Goal: Task Accomplishment & Management: Manage account settings

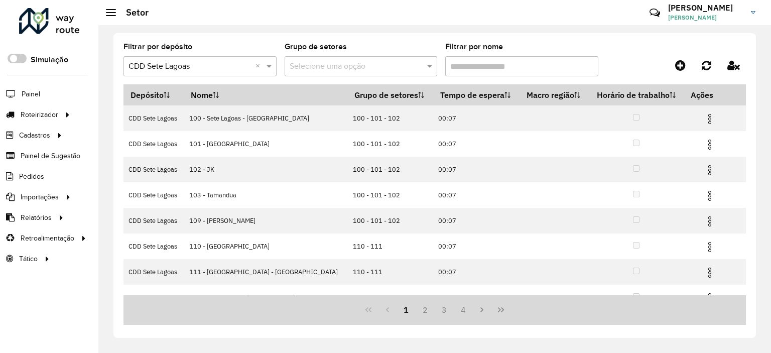
click at [212, 29] on div "Filtrar por depósito Selecione um depósito × CDD Sete Lagoas × Grupo de setores…" at bounding box center [434, 189] width 673 height 328
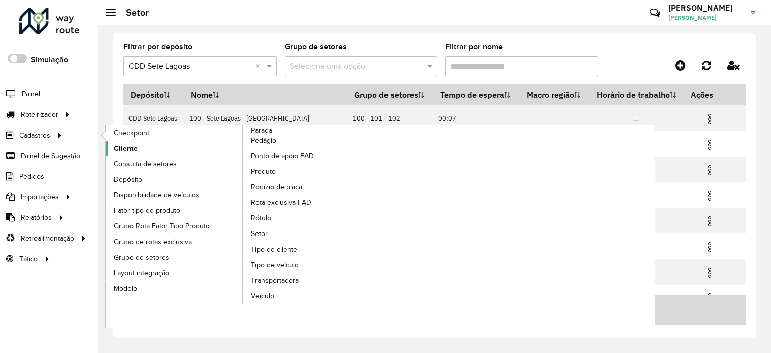
click at [140, 150] on link "Cliente" at bounding box center [175, 148] width 138 height 15
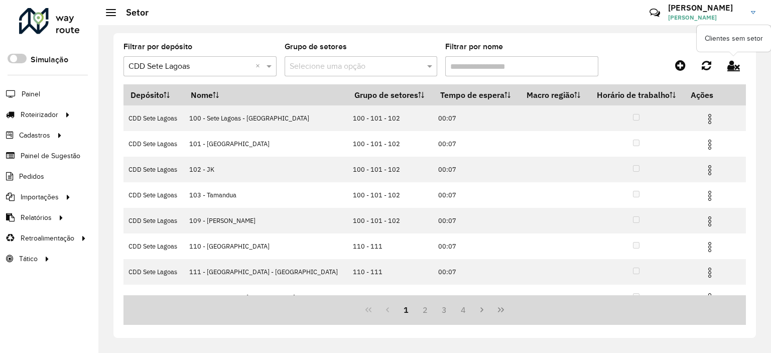
click at [734, 64] on icon at bounding box center [733, 65] width 13 height 11
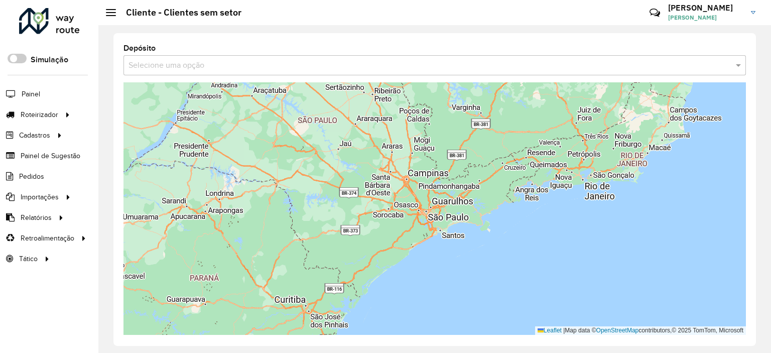
click at [315, 70] on input "text" at bounding box center [425, 66] width 592 height 12
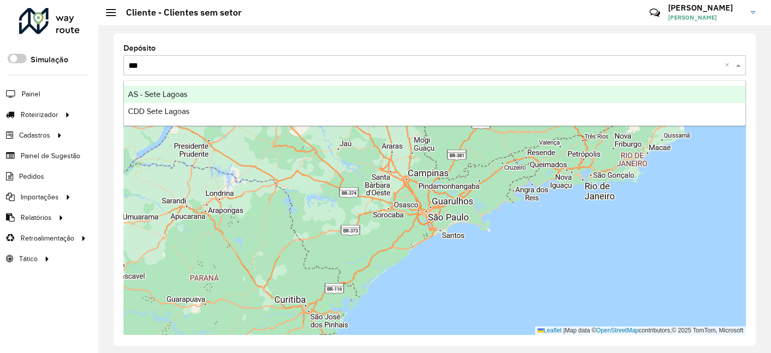
type input "****"
click at [242, 108] on div "CDD Sete Lagoas" at bounding box center [435, 111] width 622 height 17
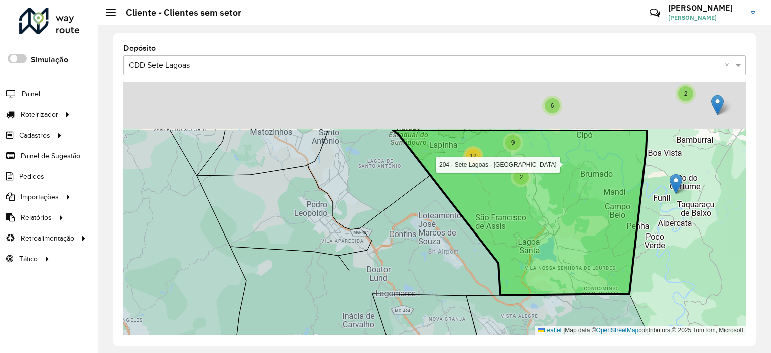
drag, startPoint x: 533, startPoint y: 226, endPoint x: 539, endPoint y: 248, distance: 22.6
click at [539, 248] on icon at bounding box center [520, 213] width 255 height 166
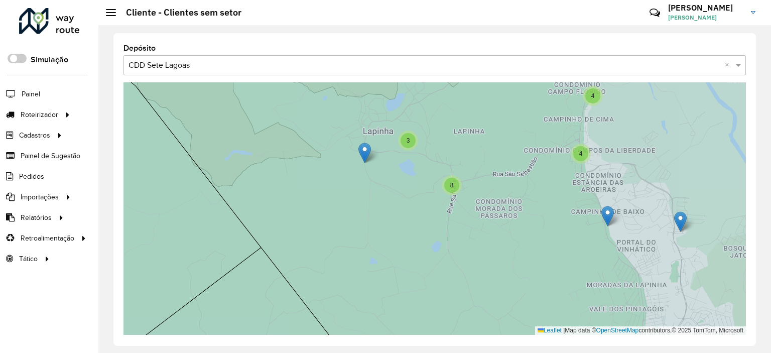
drag, startPoint x: 640, startPoint y: 273, endPoint x: 679, endPoint y: 217, distance: 68.4
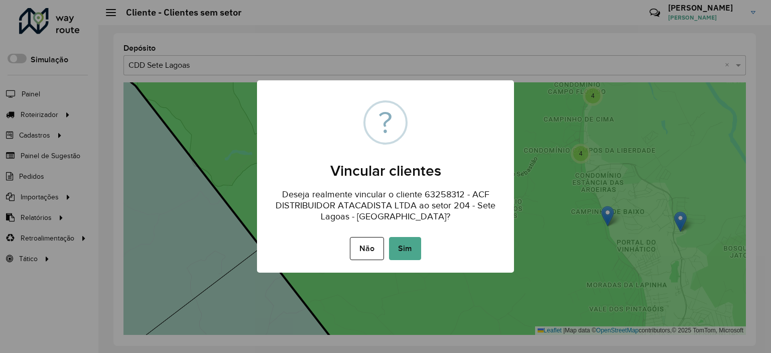
click at [411, 247] on button "Sim" at bounding box center [405, 248] width 32 height 23
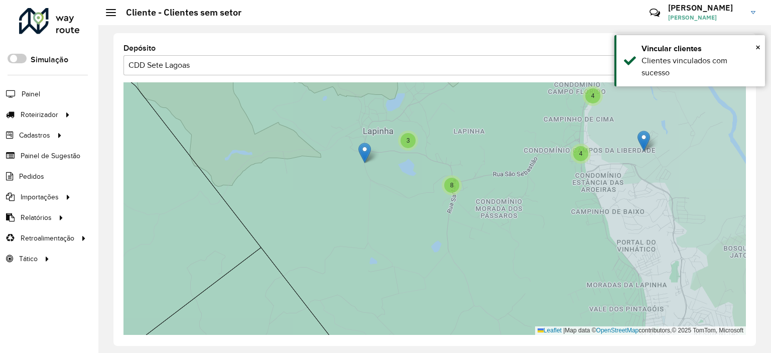
drag, startPoint x: 606, startPoint y: 213, endPoint x: 642, endPoint y: 138, distance: 83.5
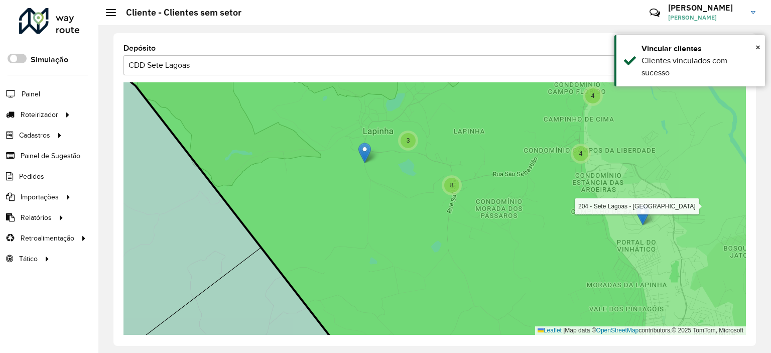
drag, startPoint x: 601, startPoint y: 217, endPoint x: 635, endPoint y: 212, distance: 34.0
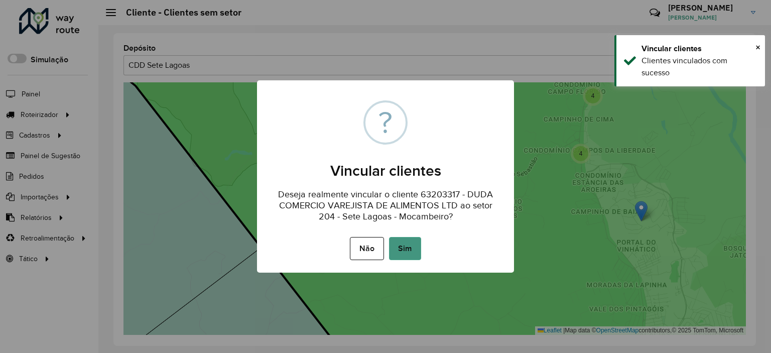
click at [398, 237] on button "Sim" at bounding box center [405, 248] width 32 height 23
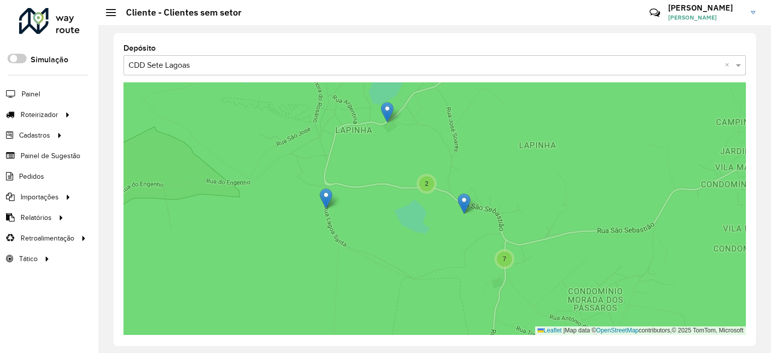
drag, startPoint x: 474, startPoint y: 190, endPoint x: 472, endPoint y: 203, distance: 12.7
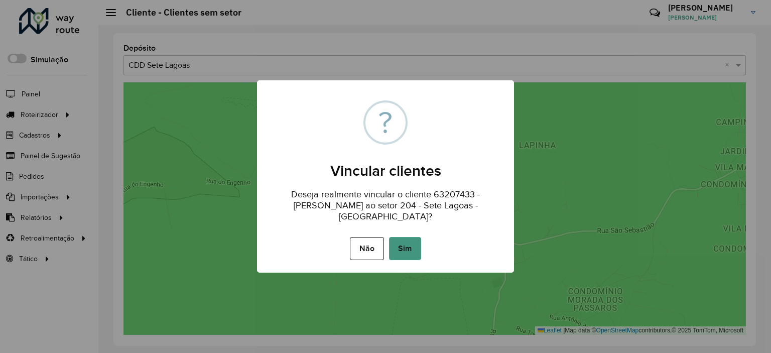
click at [412, 239] on button "Sim" at bounding box center [405, 248] width 32 height 23
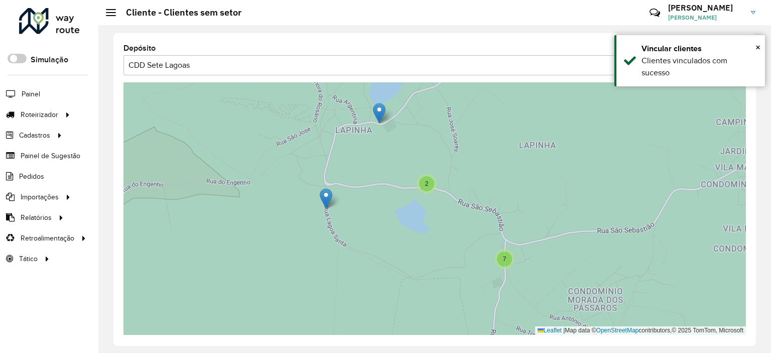
drag, startPoint x: 388, startPoint y: 111, endPoint x: 351, endPoint y: 112, distance: 36.1
drag, startPoint x: 387, startPoint y: 110, endPoint x: 430, endPoint y: 128, distance: 46.8
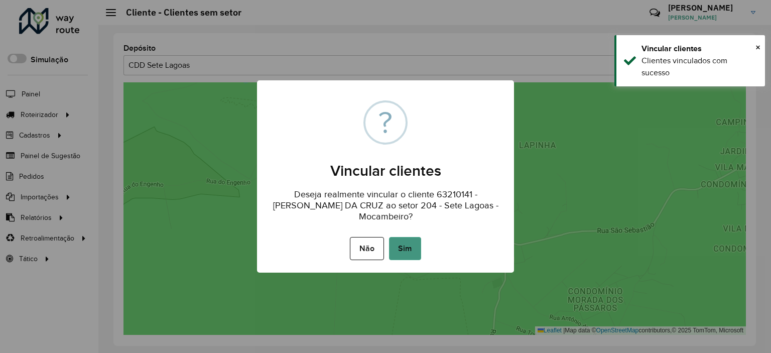
click at [403, 255] on button "Sim" at bounding box center [405, 248] width 32 height 23
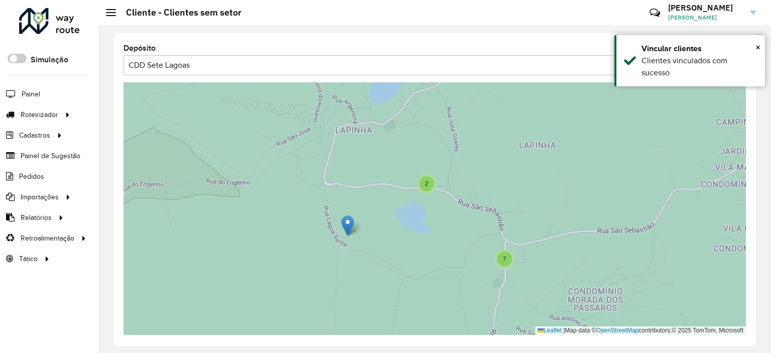
drag, startPoint x: 327, startPoint y: 199, endPoint x: 368, endPoint y: 224, distance: 48.0
drag, startPoint x: 323, startPoint y: 185, endPoint x: 331, endPoint y: 126, distance: 59.3
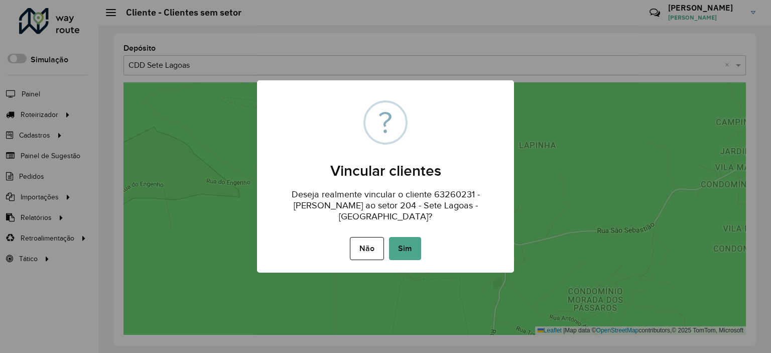
drag, startPoint x: 417, startPoint y: 237, endPoint x: 410, endPoint y: 234, distance: 7.9
click at [416, 237] on button "Sim" at bounding box center [405, 248] width 32 height 23
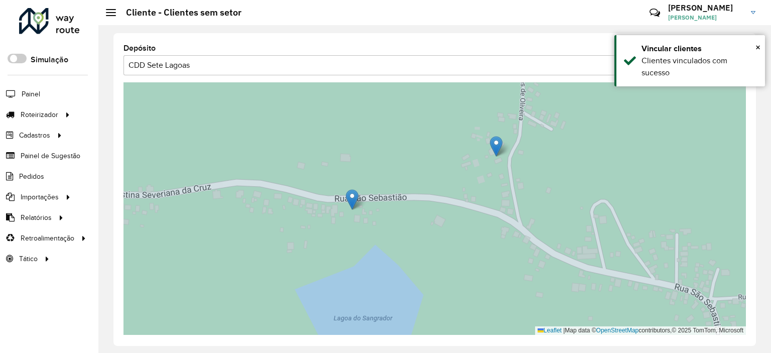
drag, startPoint x: 481, startPoint y: 139, endPoint x: 446, endPoint y: 91, distance: 59.5
drag, startPoint x: 500, startPoint y: 156, endPoint x: 530, endPoint y: 204, distance: 57.3
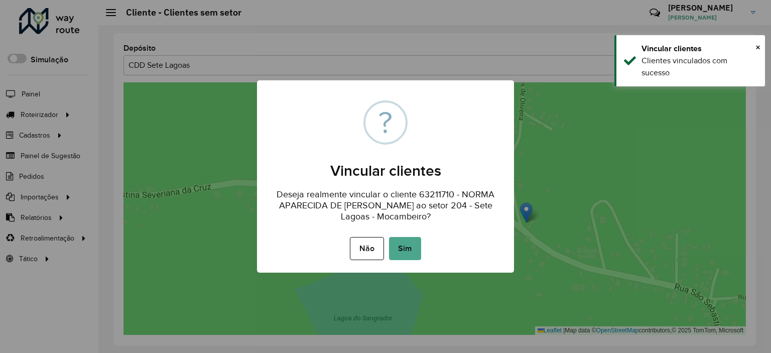
drag, startPoint x: 409, startPoint y: 248, endPoint x: 404, endPoint y: 244, distance: 6.1
click at [408, 248] on button "Sim" at bounding box center [405, 248] width 32 height 23
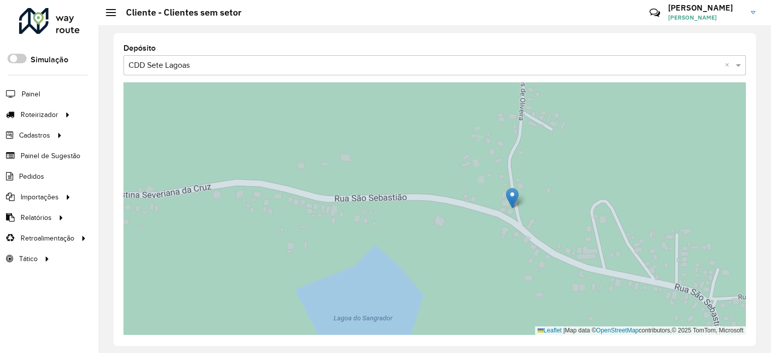
drag, startPoint x: 349, startPoint y: 196, endPoint x: 509, endPoint y: 192, distance: 160.2
drag, startPoint x: 348, startPoint y: 196, endPoint x: 271, endPoint y: 169, distance: 81.8
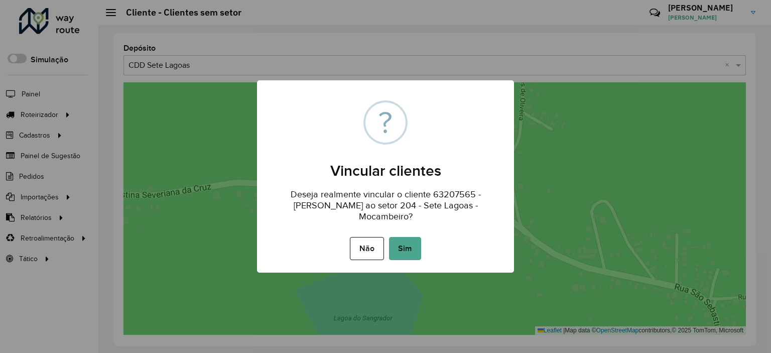
click at [415, 262] on div "Não No Sim" at bounding box center [385, 248] width 257 height 28
click at [407, 245] on button "Sim" at bounding box center [405, 248] width 32 height 23
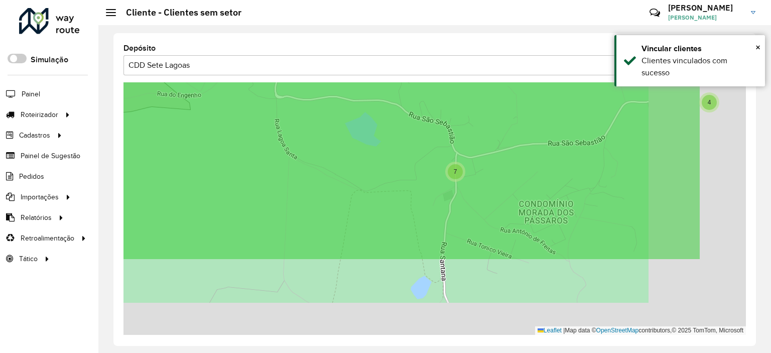
drag, startPoint x: 532, startPoint y: 219, endPoint x: 420, endPoint y: 106, distance: 158.7
click at [420, 106] on icon at bounding box center [326, 107] width 751 height 307
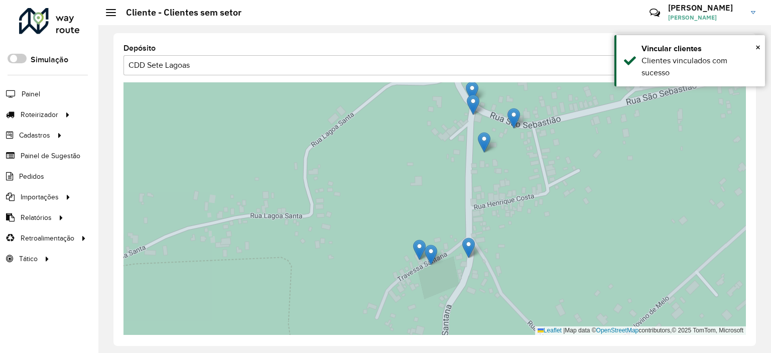
drag, startPoint x: 520, startPoint y: 105, endPoint x: 518, endPoint y: 142, distance: 36.7
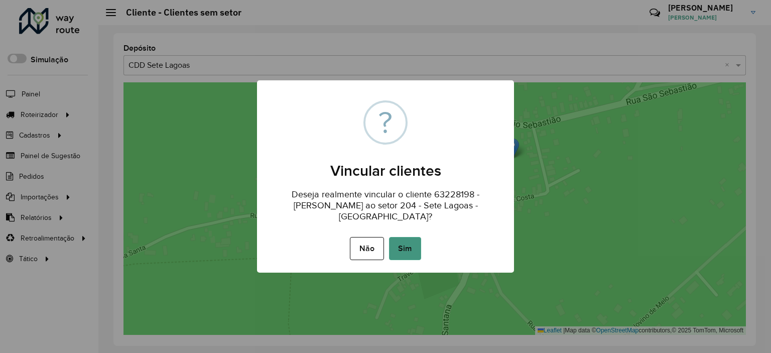
click at [410, 249] on button "Sim" at bounding box center [405, 248] width 32 height 23
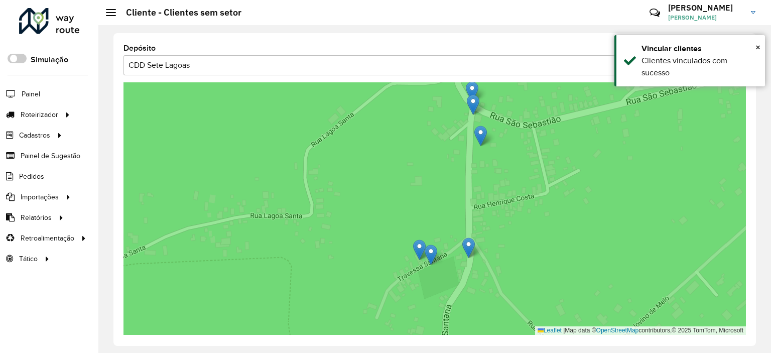
drag, startPoint x: 483, startPoint y: 142, endPoint x: 480, endPoint y: 136, distance: 7.4
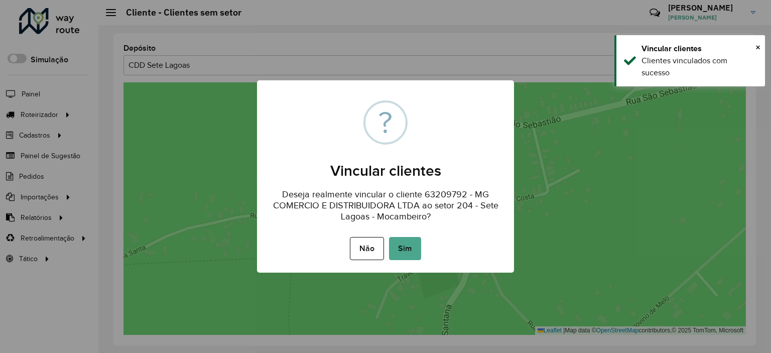
drag, startPoint x: 416, startPoint y: 234, endPoint x: 421, endPoint y: 231, distance: 5.9
click at [415, 234] on div "Não No Sim" at bounding box center [385, 248] width 257 height 28
click at [409, 244] on button "Sim" at bounding box center [405, 248] width 32 height 23
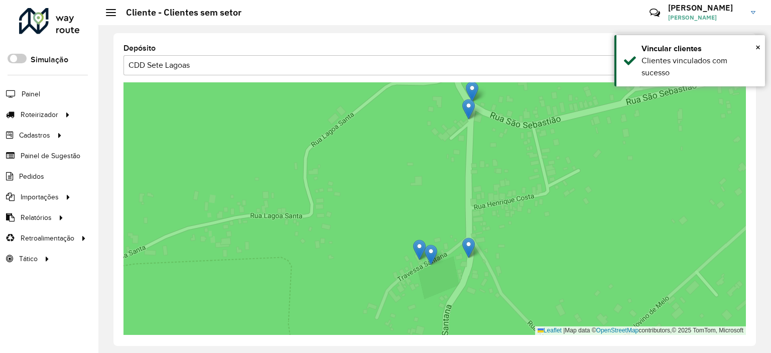
drag, startPoint x: 464, startPoint y: 112, endPoint x: 469, endPoint y: 107, distance: 7.5
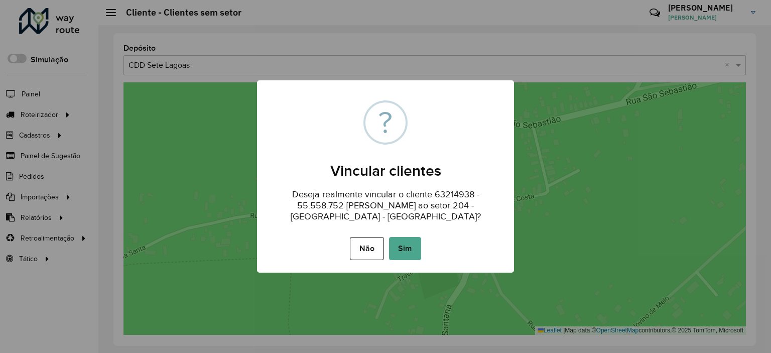
click at [418, 240] on button "Sim" at bounding box center [405, 248] width 32 height 23
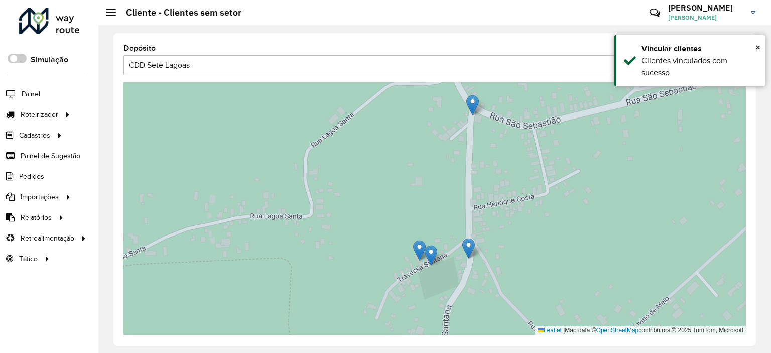
drag, startPoint x: 474, startPoint y: 89, endPoint x: 471, endPoint y: 100, distance: 11.3
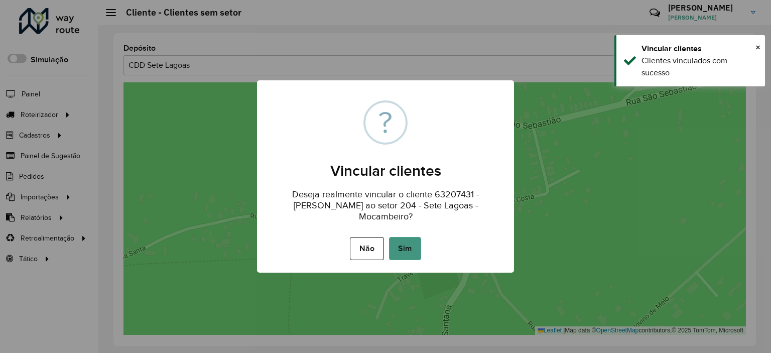
click at [413, 232] on div "× ? Vincular clientes Deseja realmente vincular o cliente 63207431 - INES BARBO…" at bounding box center [385, 176] width 257 height 192
click at [409, 242] on button "Sim" at bounding box center [405, 248] width 32 height 23
click at [399, 244] on button "Sim" at bounding box center [405, 248] width 32 height 23
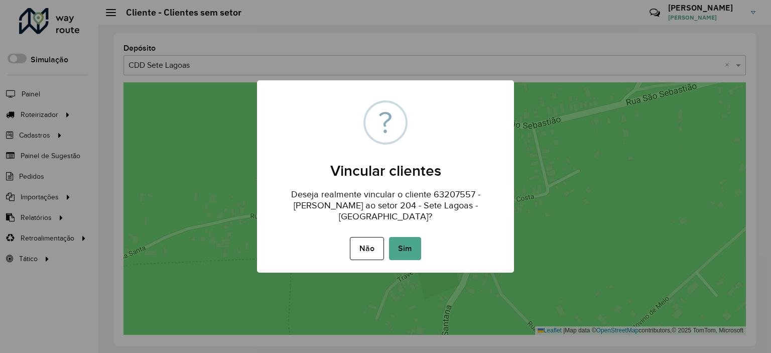
click at [406, 244] on button "Sim" at bounding box center [405, 248] width 32 height 23
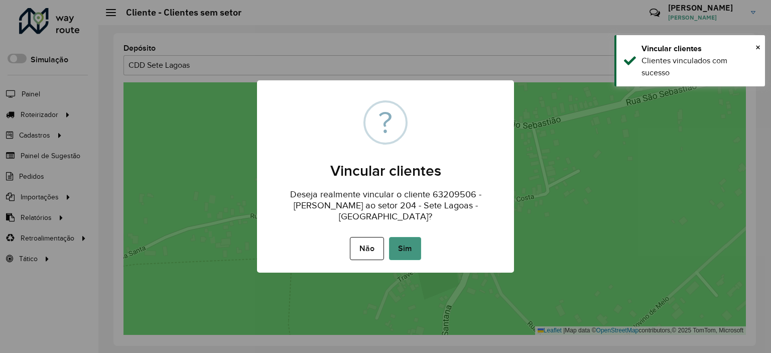
click at [409, 244] on button "Sim" at bounding box center [405, 248] width 32 height 23
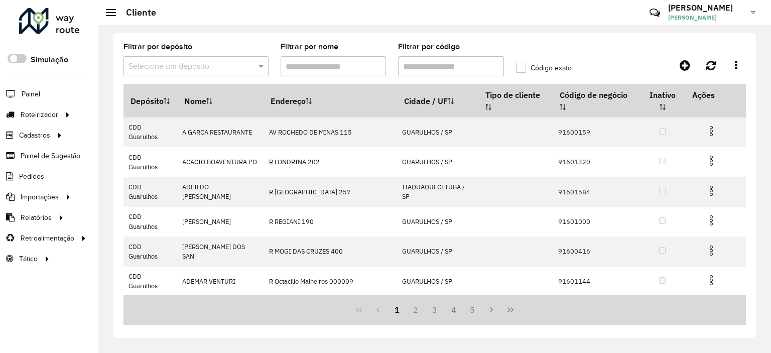
click at [448, 66] on input "Filtrar por código" at bounding box center [451, 66] width 106 height 20
paste input "********"
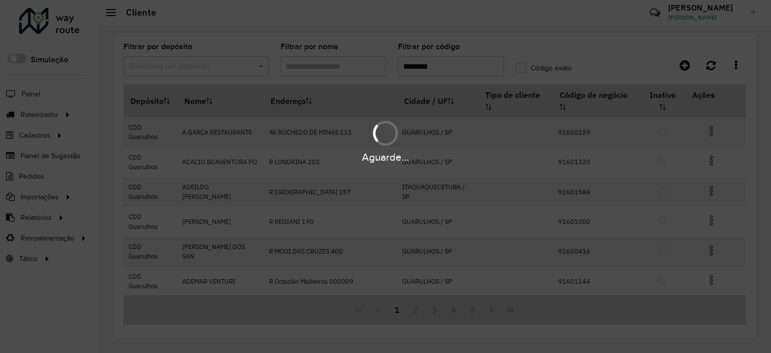
type input "********"
click at [178, 65] on div "Aguarde..." at bounding box center [385, 176] width 771 height 353
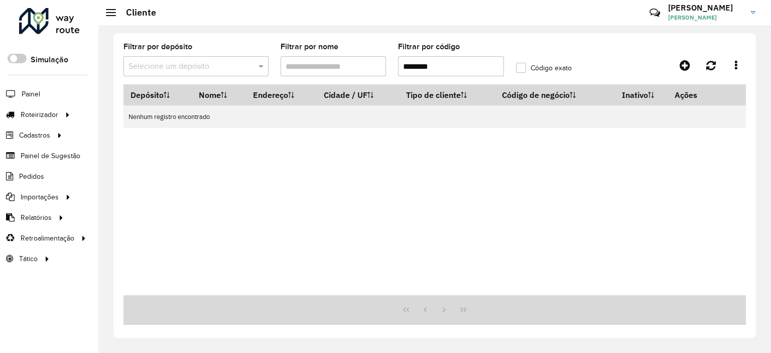
click at [171, 67] on input "text" at bounding box center [186, 67] width 115 height 12
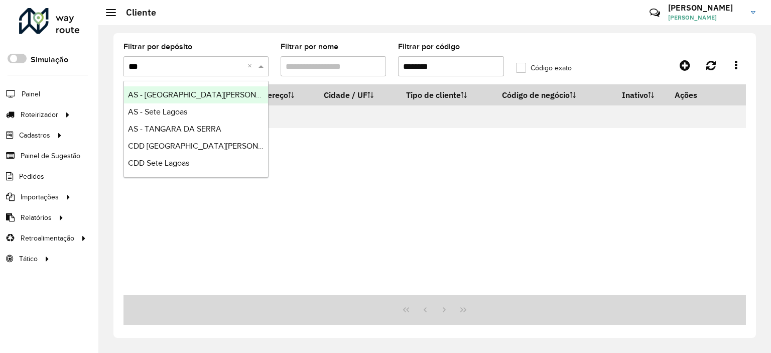
type input "****"
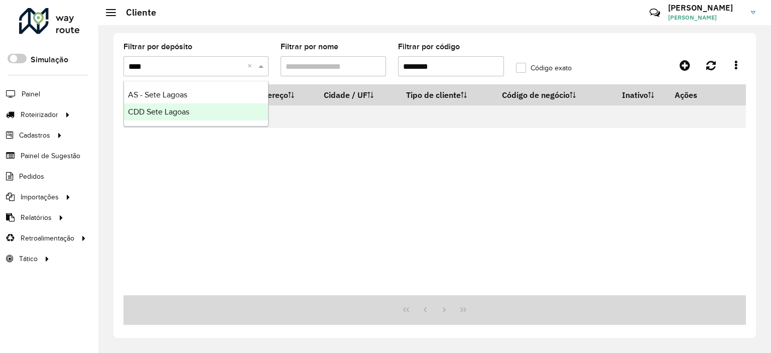
click at [178, 113] on span "CDD Sete Lagoas" at bounding box center [158, 111] width 61 height 9
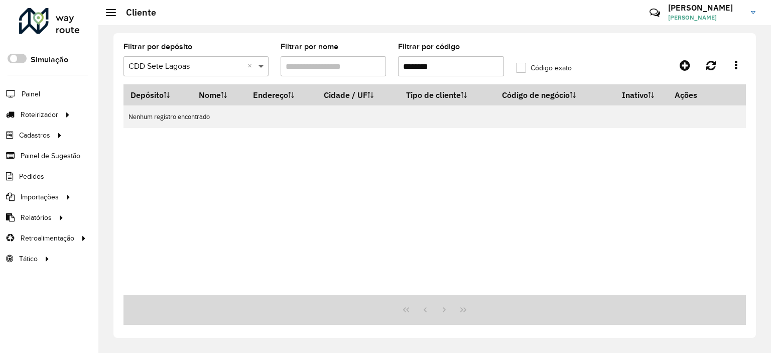
drag, startPoint x: 456, startPoint y: 65, endPoint x: 261, endPoint y: 64, distance: 195.8
click at [261, 64] on formly-group "Filtrar por depósito Selecione um depósito × CDD Sete Lagoas × Filtrar por nome…" at bounding box center [352, 63] width 471 height 41
click at [225, 64] on input "text" at bounding box center [186, 67] width 115 height 12
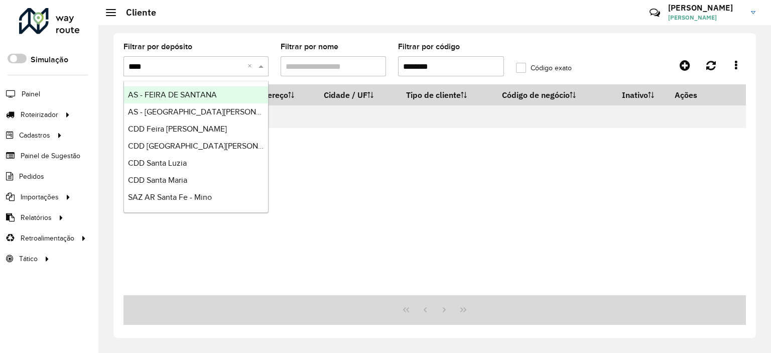
type input "*****"
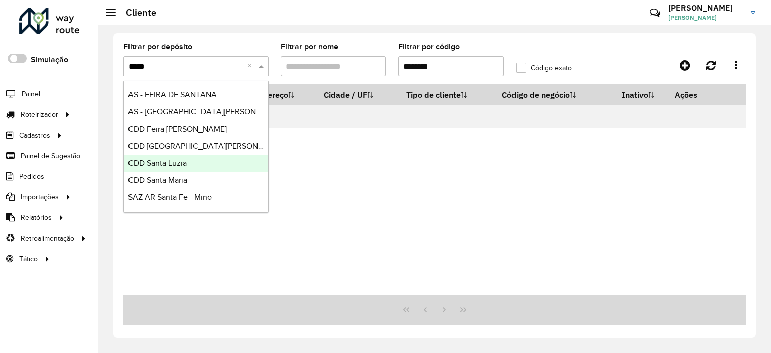
click at [210, 164] on div "CDD Santa Luzia" at bounding box center [196, 163] width 144 height 17
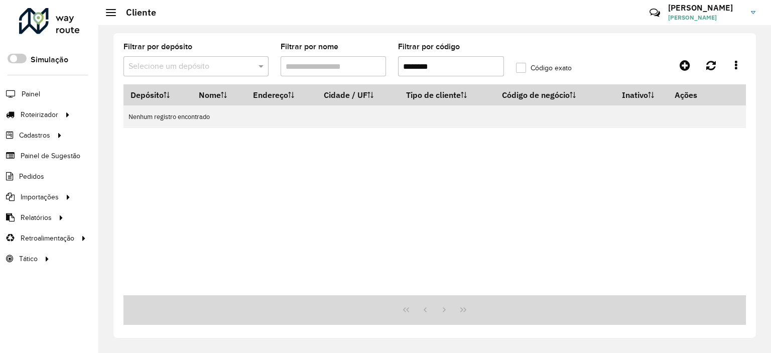
drag, startPoint x: 447, startPoint y: 64, endPoint x: 355, endPoint y: 61, distance: 91.9
click at [355, 61] on formly-group "Filtrar por depósito Selecione um depósito Filtrar por nome Filtrar por código …" at bounding box center [352, 63] width 471 height 41
click at [416, 70] on input "********" at bounding box center [451, 66] width 106 height 20
drag, startPoint x: 420, startPoint y: 67, endPoint x: 371, endPoint y: 64, distance: 48.8
click at [371, 64] on formly-group "Filtrar por depósito Selecione um depósito Filtrar por nome Filtrar por código …" at bounding box center [352, 63] width 471 height 41
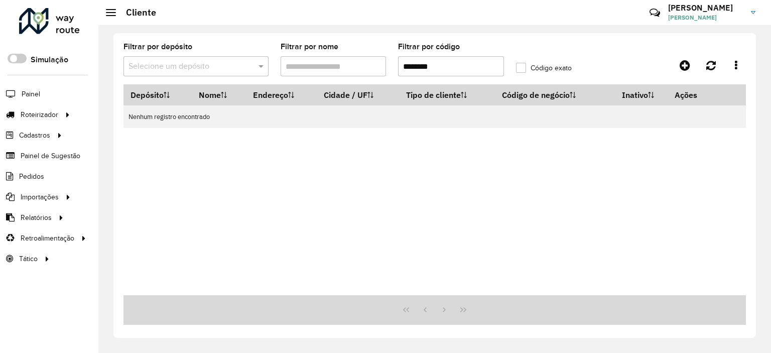
click at [165, 68] on input "text" at bounding box center [186, 67] width 115 height 12
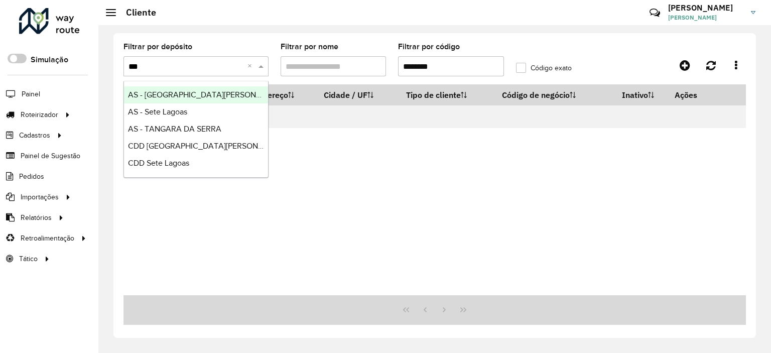
type input "****"
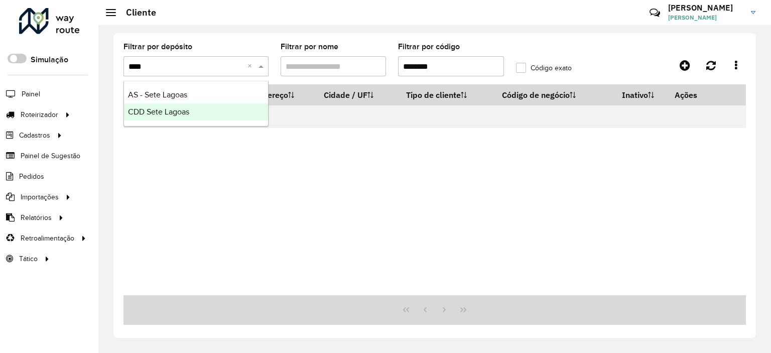
click at [190, 115] on div "CDD Sete Lagoas" at bounding box center [196, 111] width 144 height 17
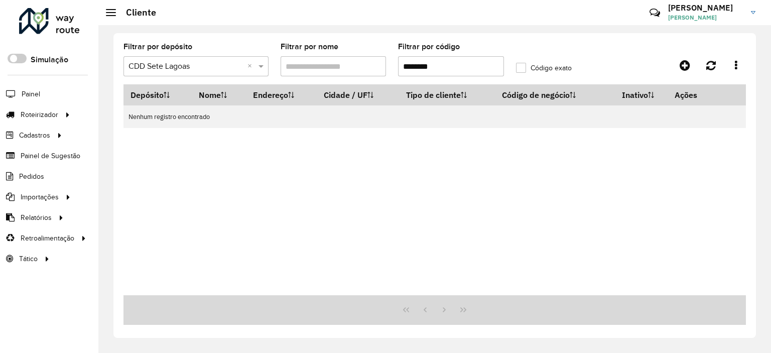
drag, startPoint x: 418, startPoint y: 67, endPoint x: 347, endPoint y: 56, distance: 71.6
click at [347, 56] on formly-group "Filtrar por depósito Selecione um depósito × CDD Sete Lagoas × Filtrar por nome…" at bounding box center [352, 63] width 471 height 41
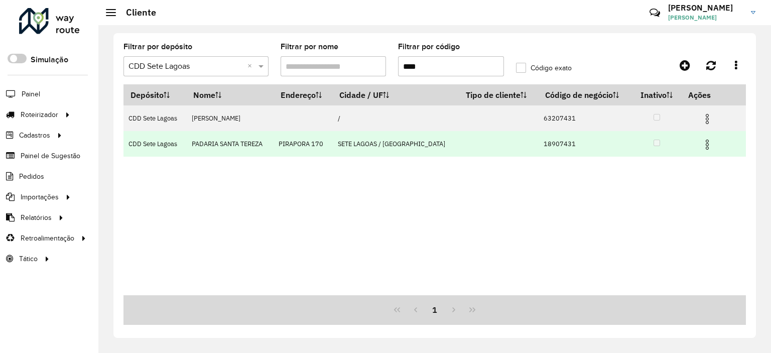
type input "****"
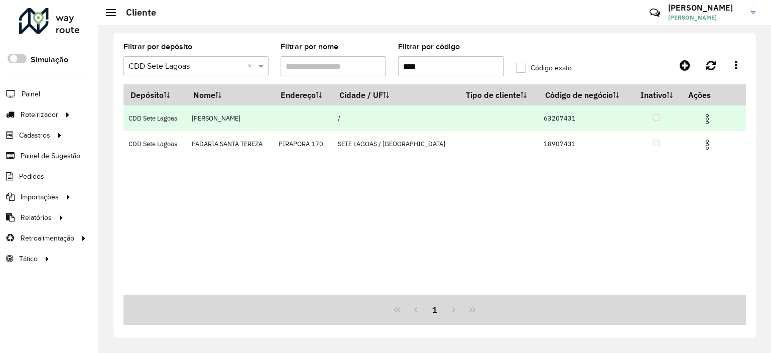
click at [703, 118] on img at bounding box center [707, 119] width 12 height 12
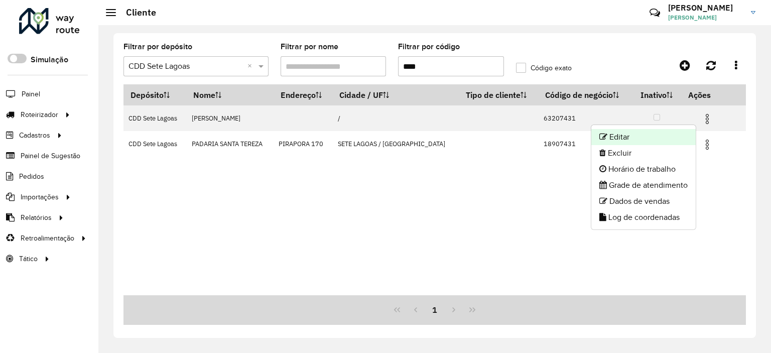
click at [668, 132] on li "Editar" at bounding box center [643, 137] width 104 height 16
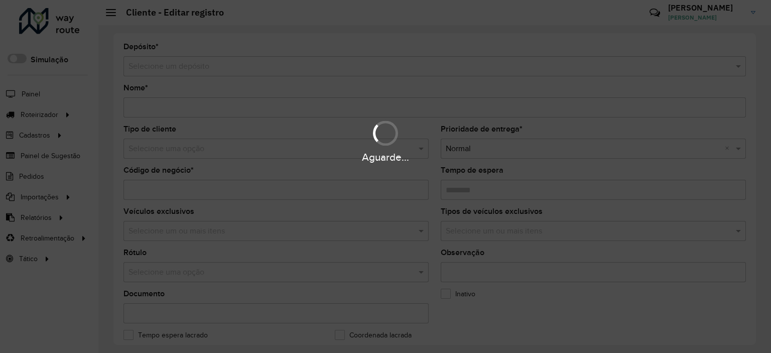
type input "**********"
type input "********"
type input "**********"
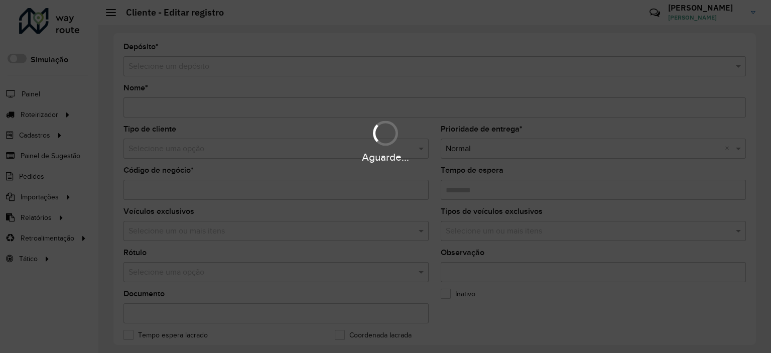
type input "**********"
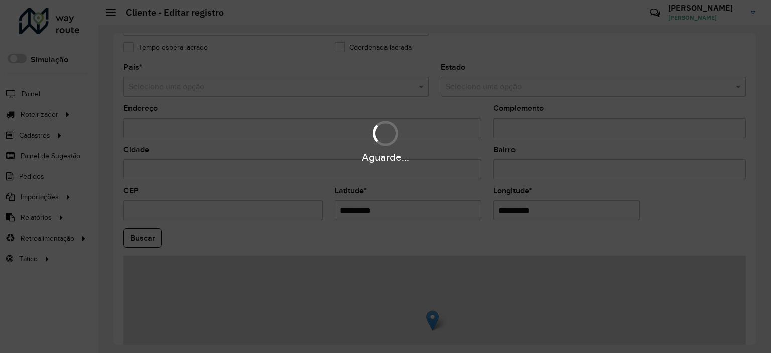
scroll to position [351, 0]
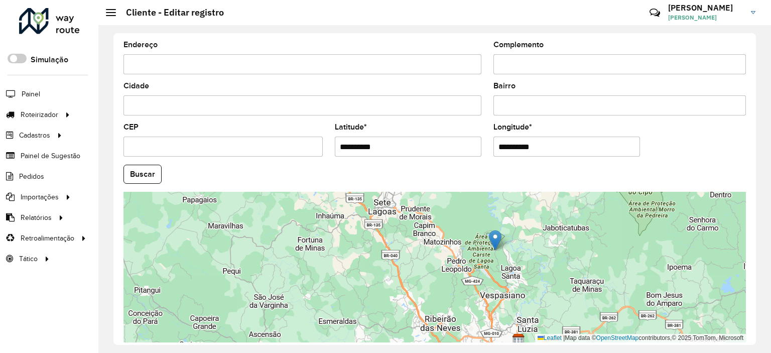
drag, startPoint x: 582, startPoint y: 227, endPoint x: 534, endPoint y: 230, distance: 47.8
click at [534, 230] on div "Leaflet | Map data © OpenStreetMap contributors,© 2025 TomTom, Microsoft" at bounding box center [434, 267] width 623 height 151
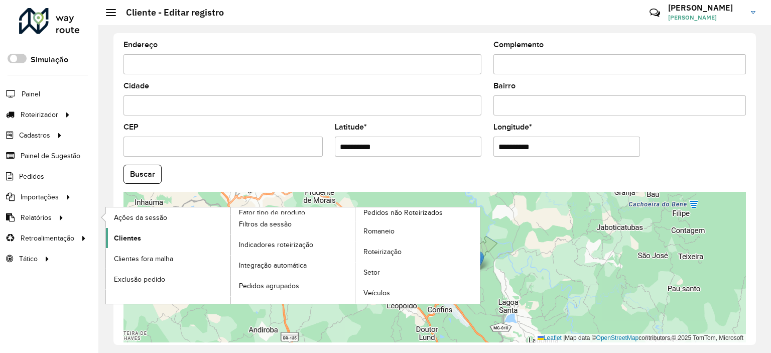
click at [146, 234] on link "Clientes" at bounding box center [168, 238] width 125 height 20
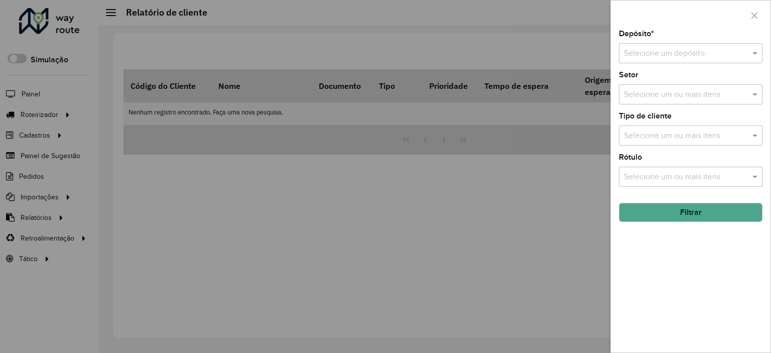
click at [689, 45] on div "Selecione um depósito" at bounding box center [691, 53] width 144 height 20
type input "****"
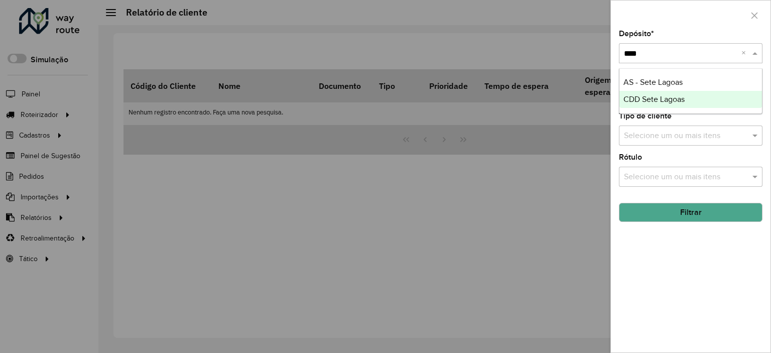
click at [683, 102] on span "CDD Sete Lagoas" at bounding box center [654, 99] width 61 height 9
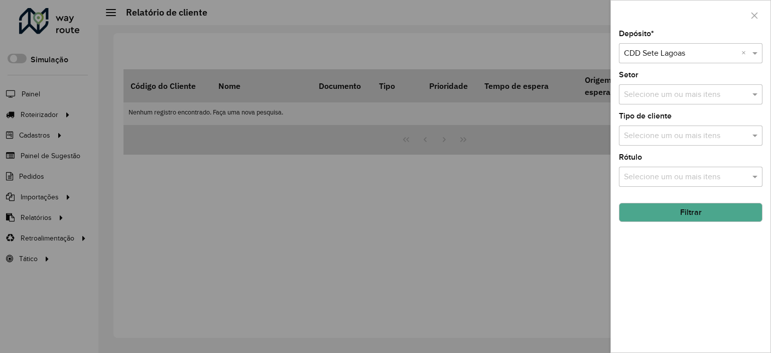
click at [693, 209] on button "Filtrar" at bounding box center [691, 212] width 144 height 19
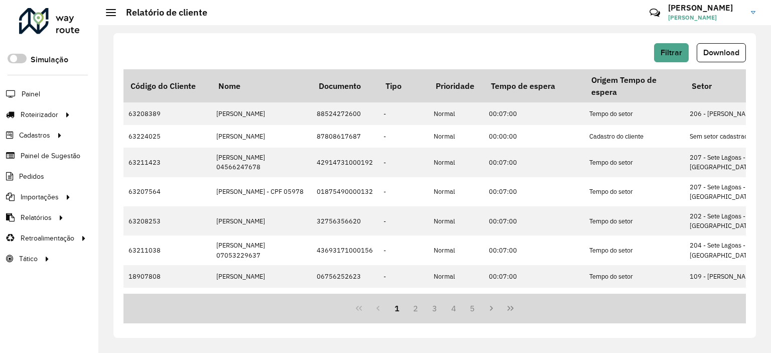
click at [711, 54] on span "Download" at bounding box center [721, 52] width 36 height 9
